Goal: Task Accomplishment & Management: Manage account settings

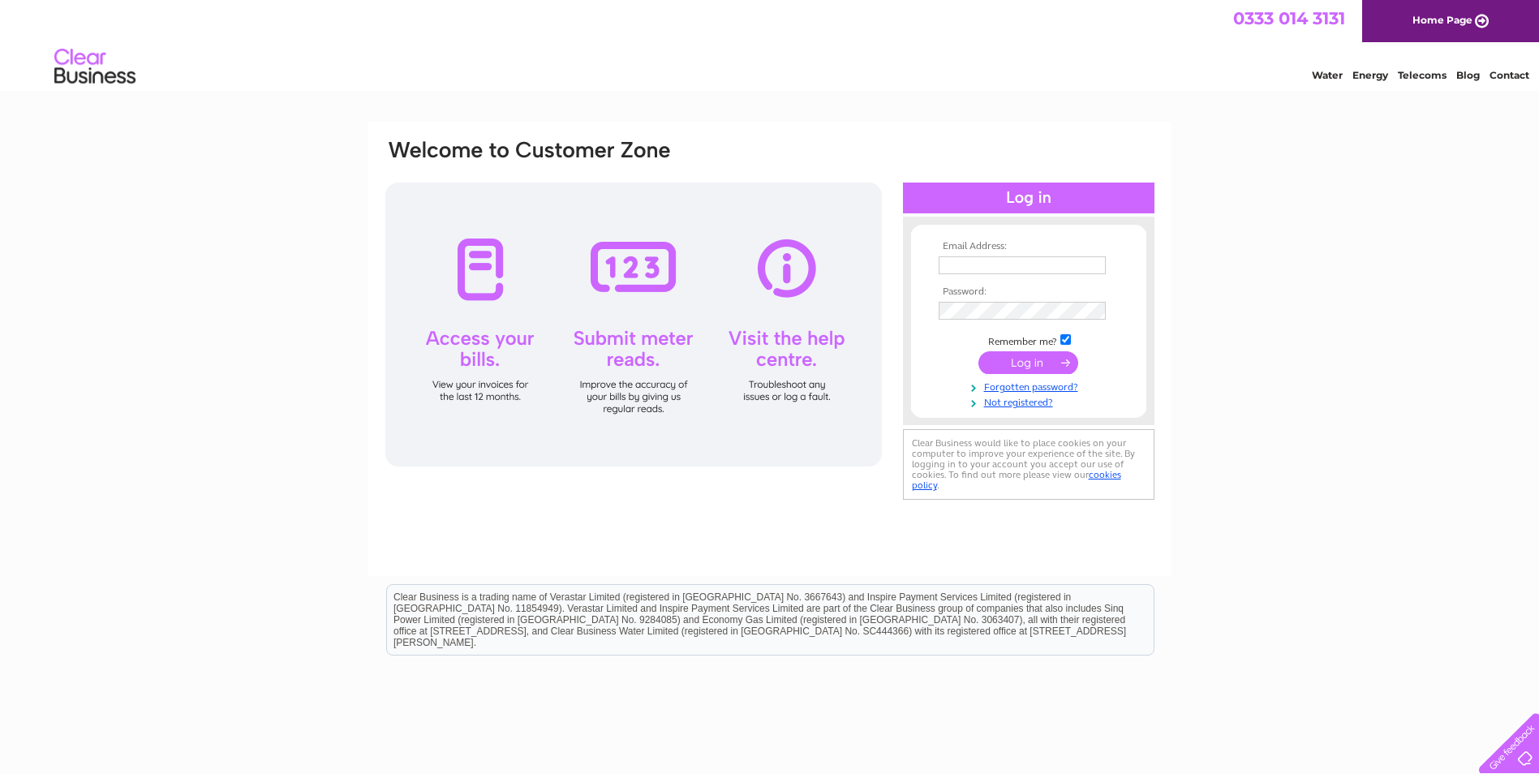
type input "[PERSON_NAME][EMAIL_ADDRESS][DOMAIN_NAME]"
click at [1052, 362] on input "submit" at bounding box center [1028, 362] width 100 height 23
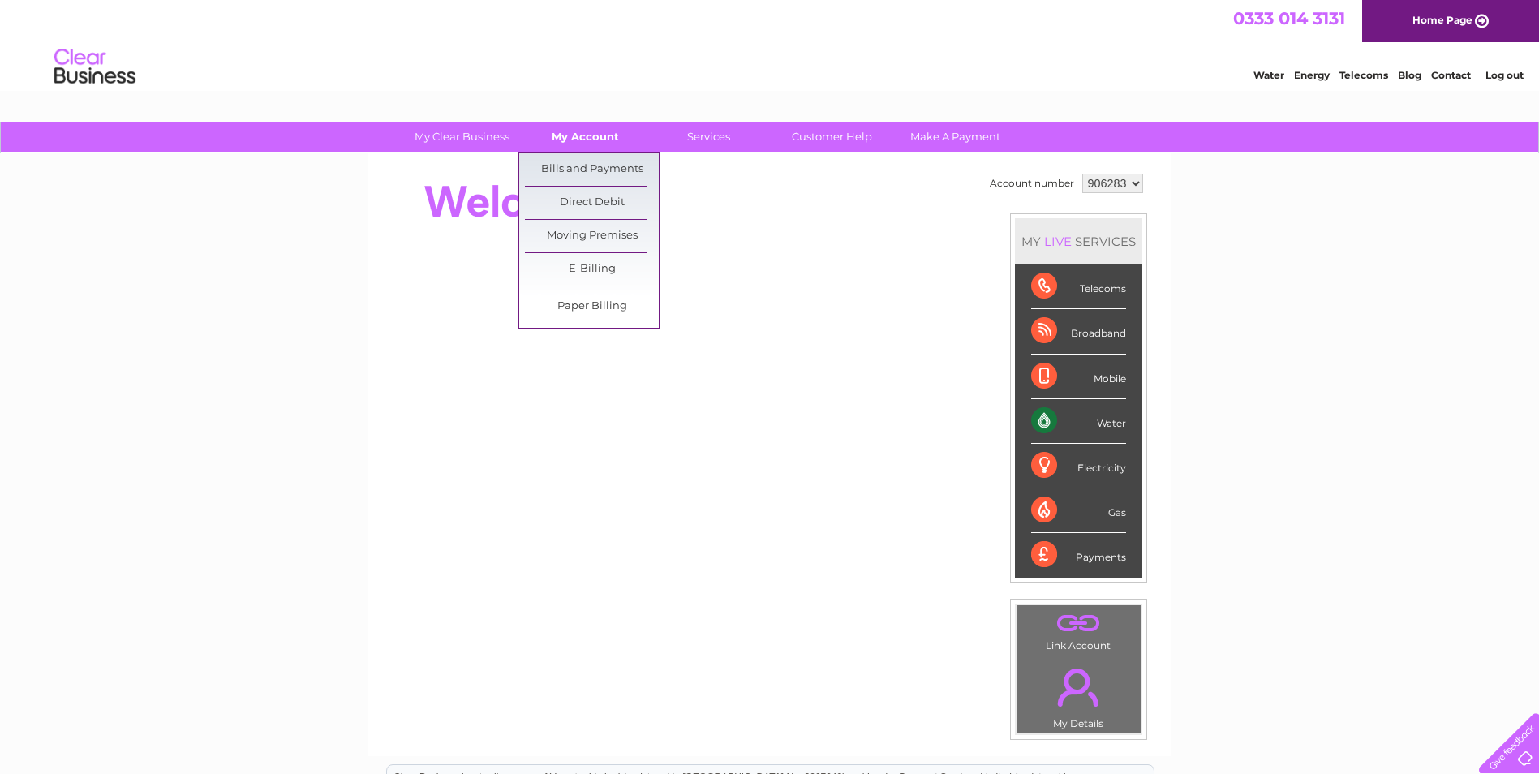
click at [581, 136] on link "My Account" at bounding box center [585, 137] width 134 height 30
click at [584, 160] on link "Bills and Payments" at bounding box center [592, 169] width 134 height 32
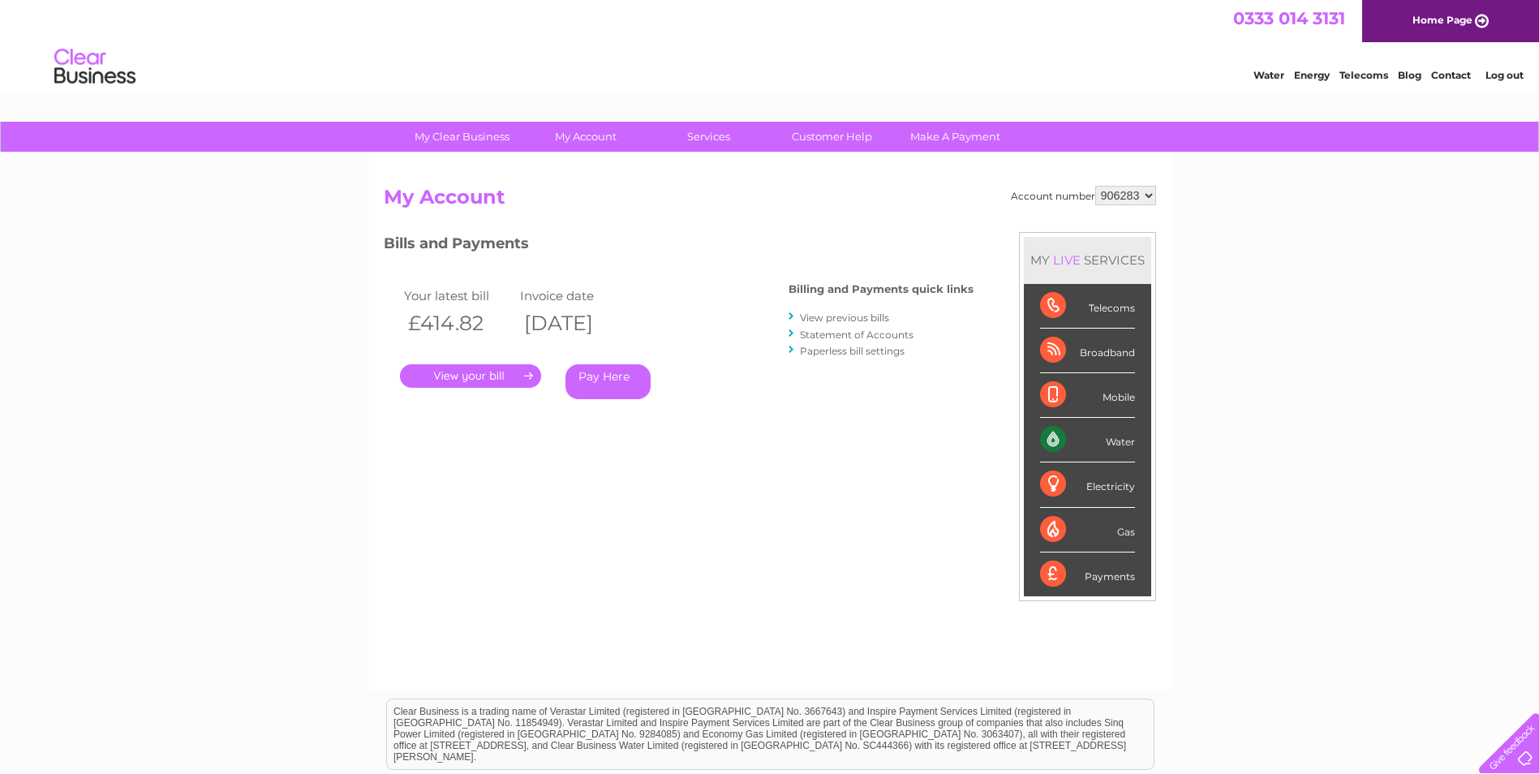
click at [477, 363] on div ". Pay Here" at bounding box center [562, 352] width 325 height 24
click at [479, 376] on link "." at bounding box center [470, 376] width 141 height 24
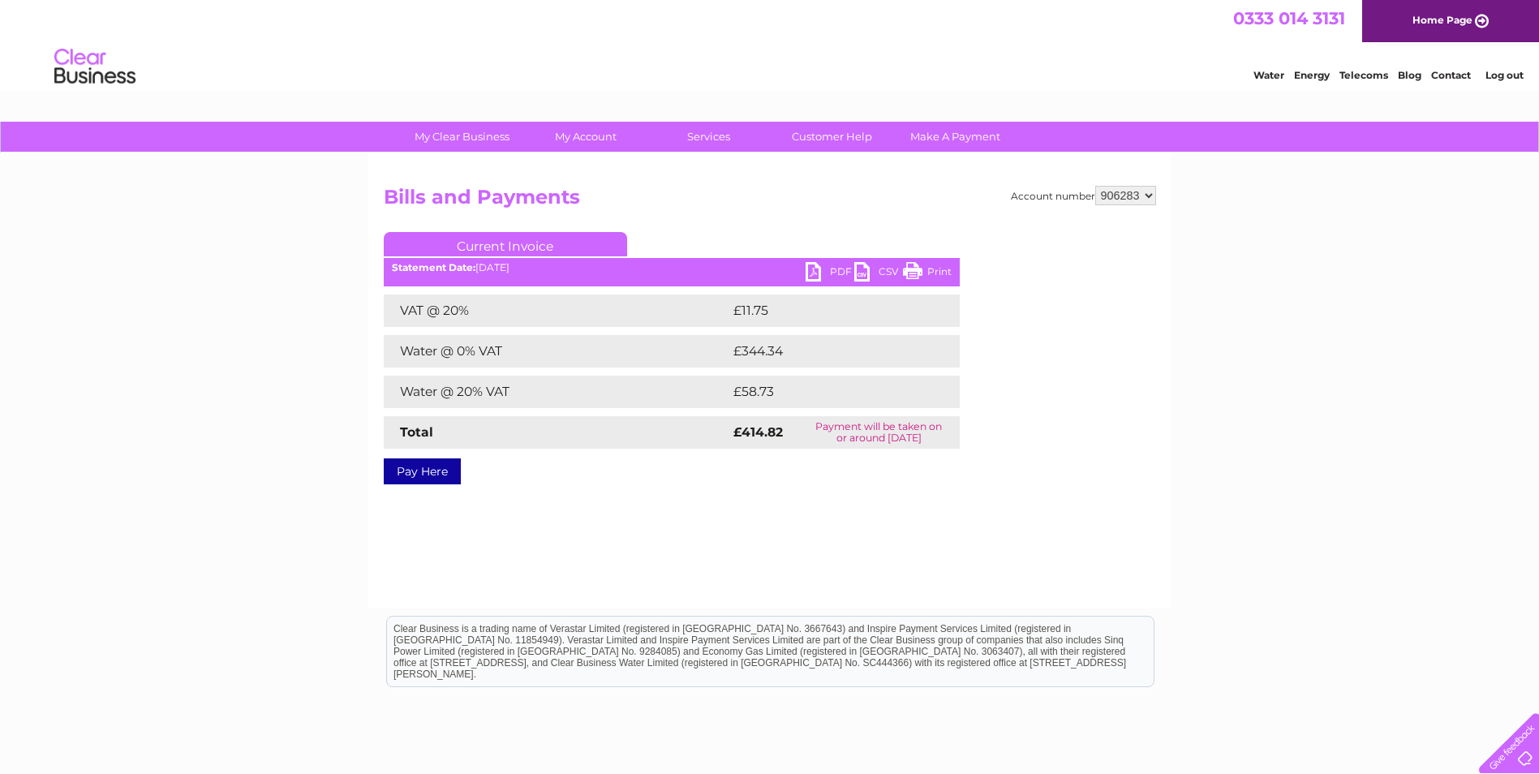
click at [825, 273] on link "PDF" at bounding box center [830, 274] width 49 height 24
